Goal: Task Accomplishment & Management: Use online tool/utility

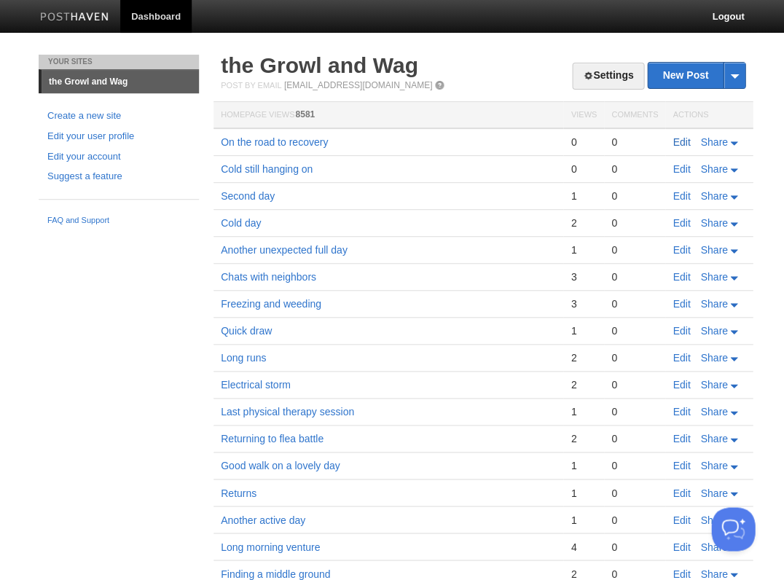
click at [680, 142] on link "Edit" at bounding box center [681, 142] width 17 height 12
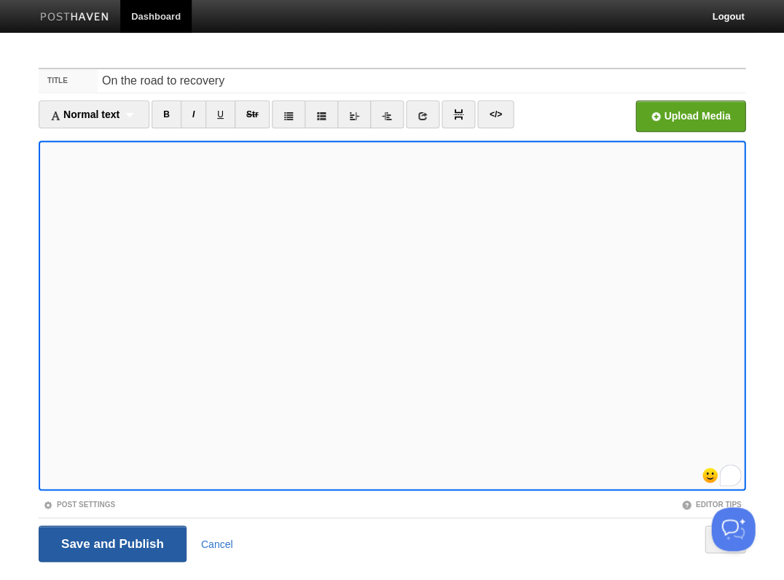
click at [111, 542] on input "Save and Publish" at bounding box center [113, 543] width 148 height 36
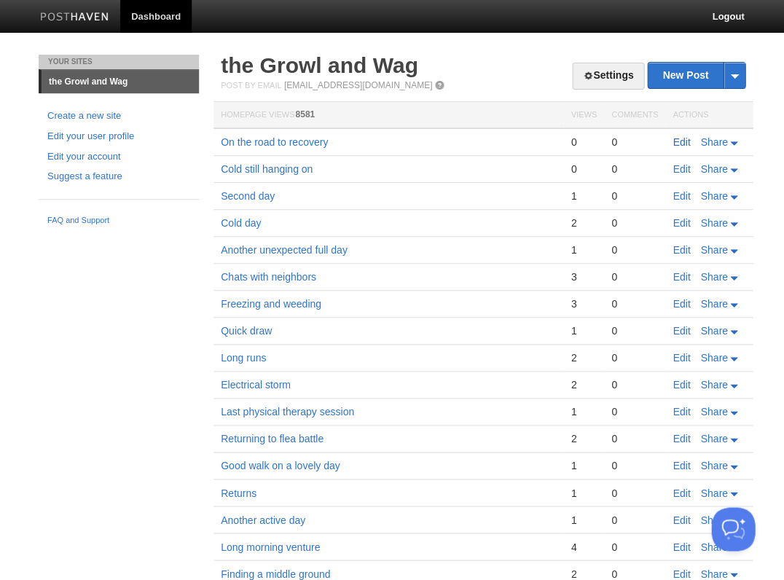
click at [673, 141] on link "Edit" at bounding box center [681, 142] width 17 height 12
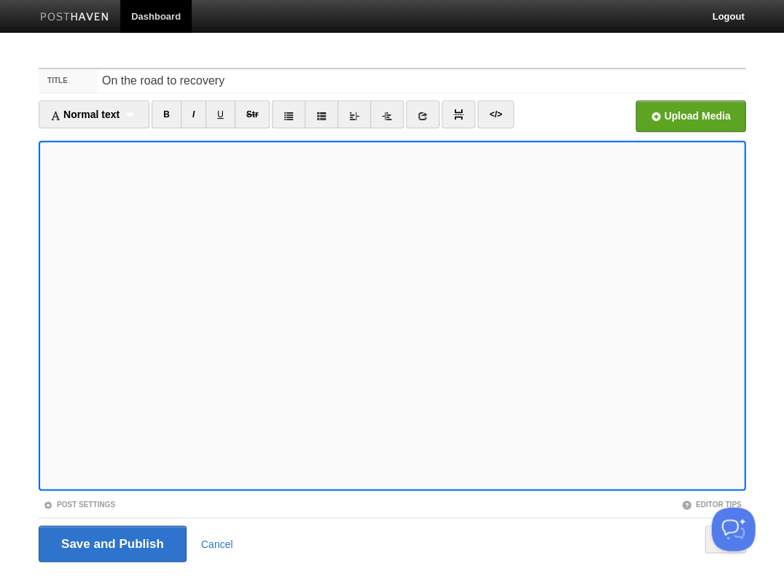
scroll to position [35, 0]
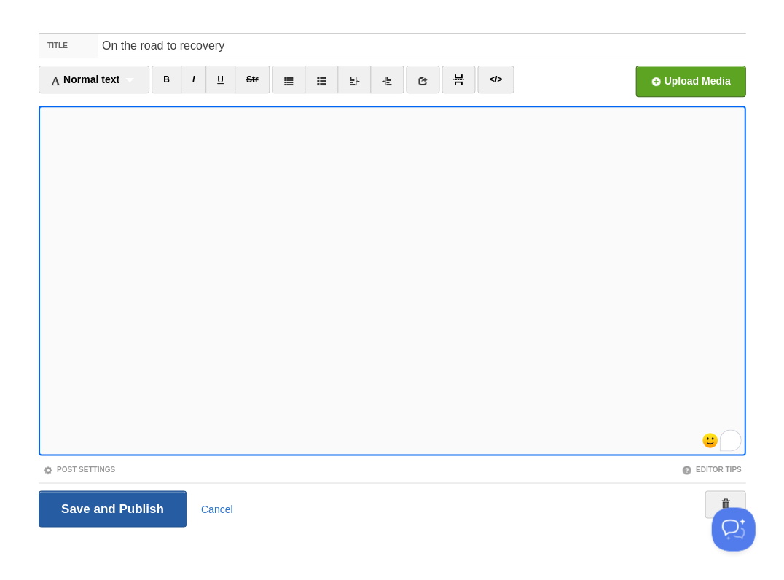
click at [111, 507] on input "Save and Publish" at bounding box center [113, 508] width 148 height 36
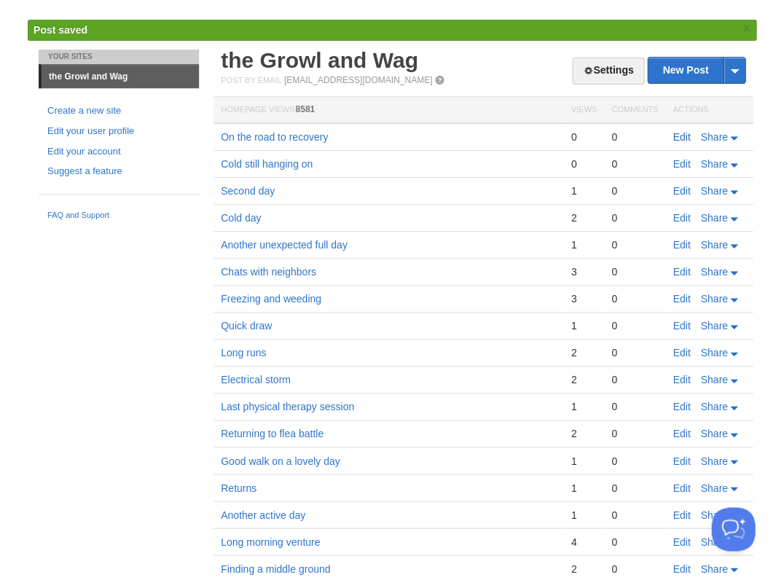
click at [688, 134] on link "Edit" at bounding box center [681, 137] width 17 height 12
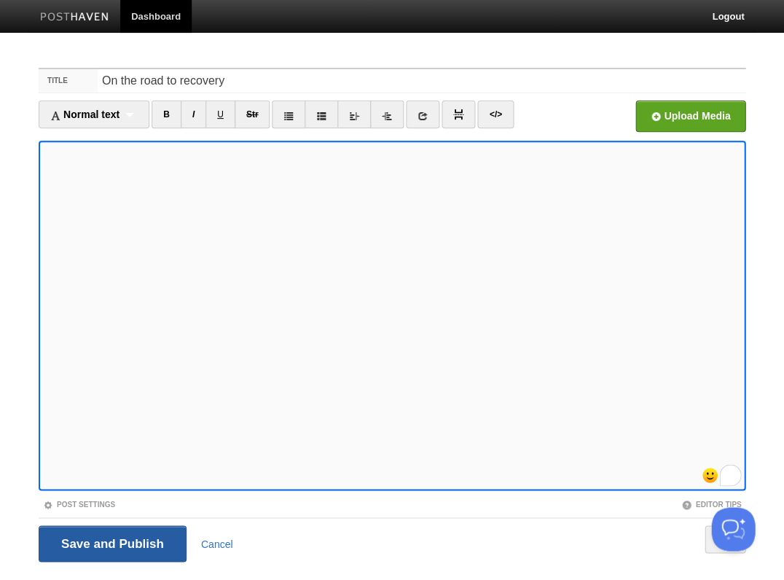
click at [111, 542] on input "Save and Publish" at bounding box center [113, 543] width 148 height 36
